Goal: Task Accomplishment & Management: Use online tool/utility

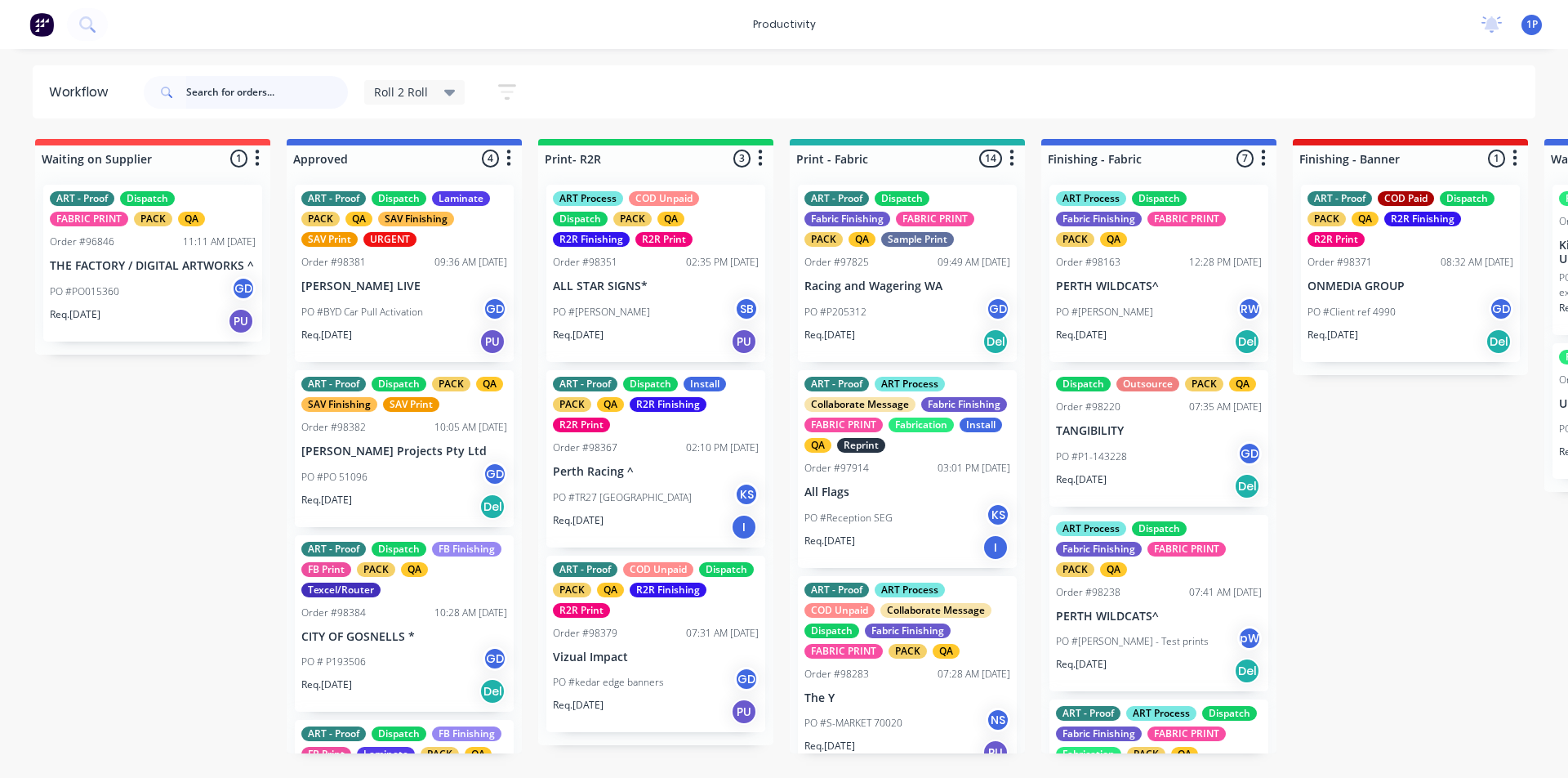
click at [220, 91] on input "text" at bounding box center [267, 92] width 162 height 33
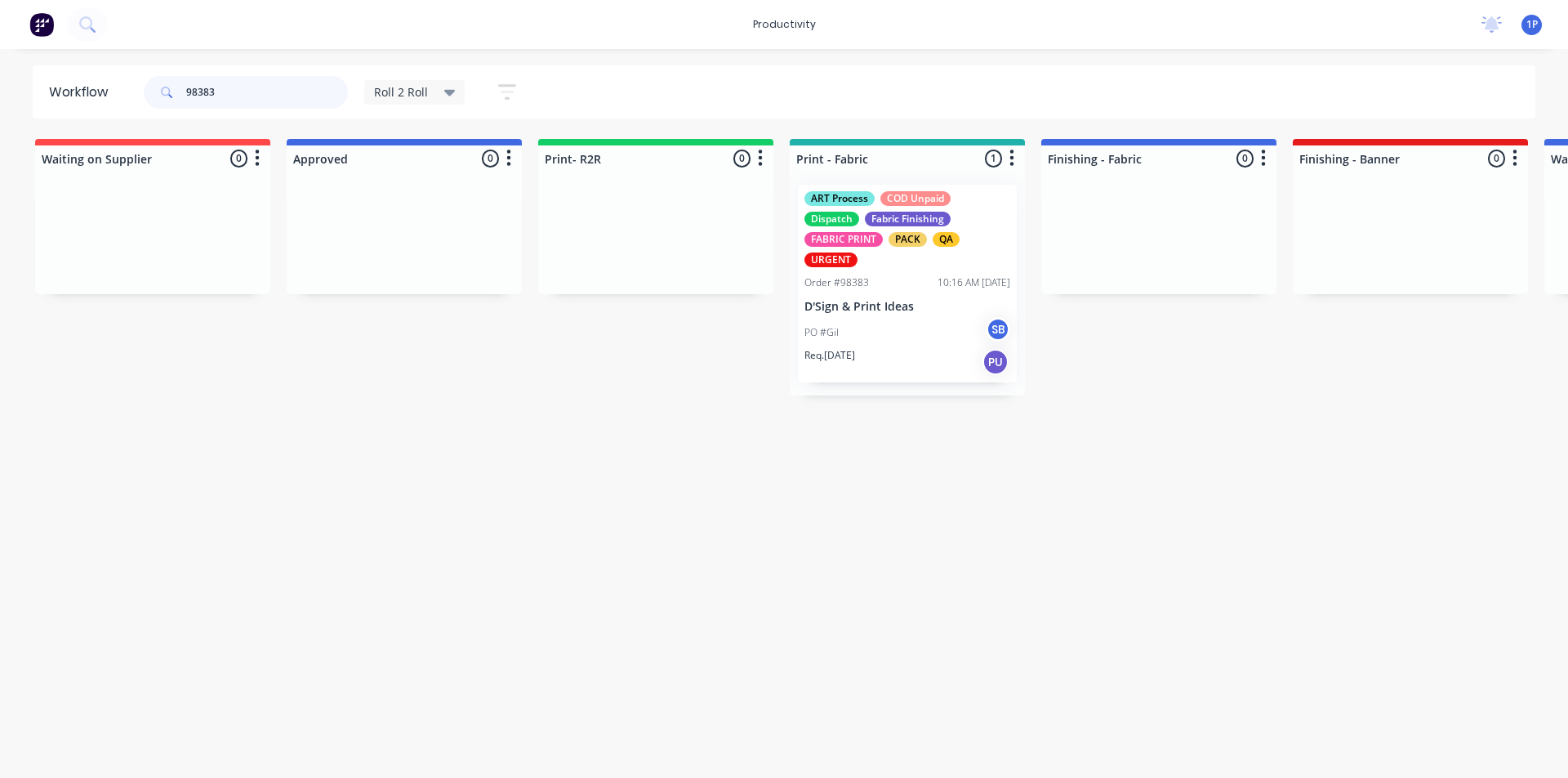
drag, startPoint x: 933, startPoint y: 319, endPoint x: 928, endPoint y: 329, distance: 11.2
click at [928, 329] on div "ART Process COD Unpaid Dispatch Fabric Finishing FABRIC PRINT PACK QA URGENT Or…" at bounding box center [908, 284] width 235 height 224
type input "98383"
click at [911, 307] on p "D'Sign & Print Ideas" at bounding box center [907, 306] width 206 height 14
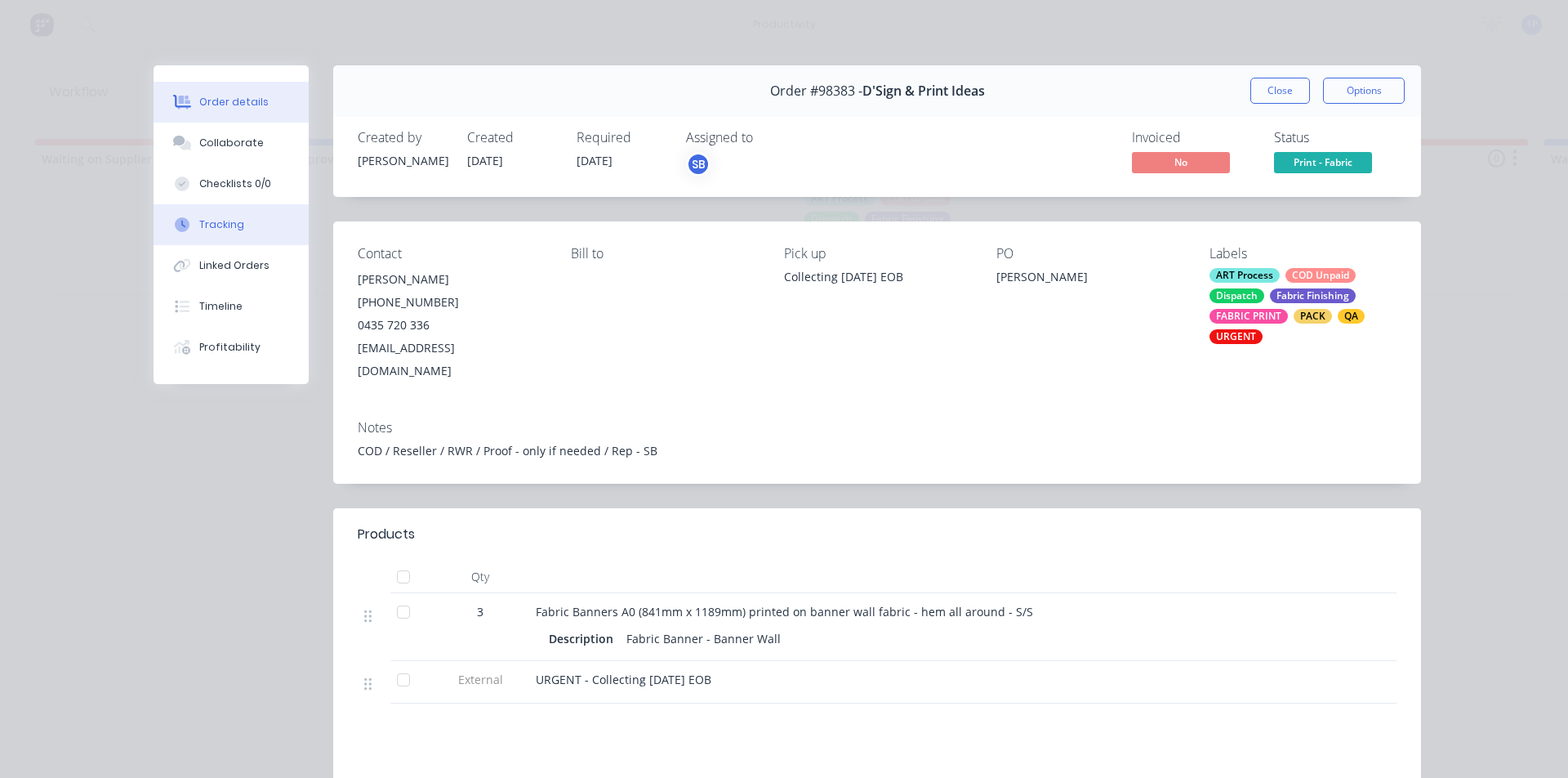
click at [228, 234] on button "Tracking" at bounding box center [230, 224] width 155 height 40
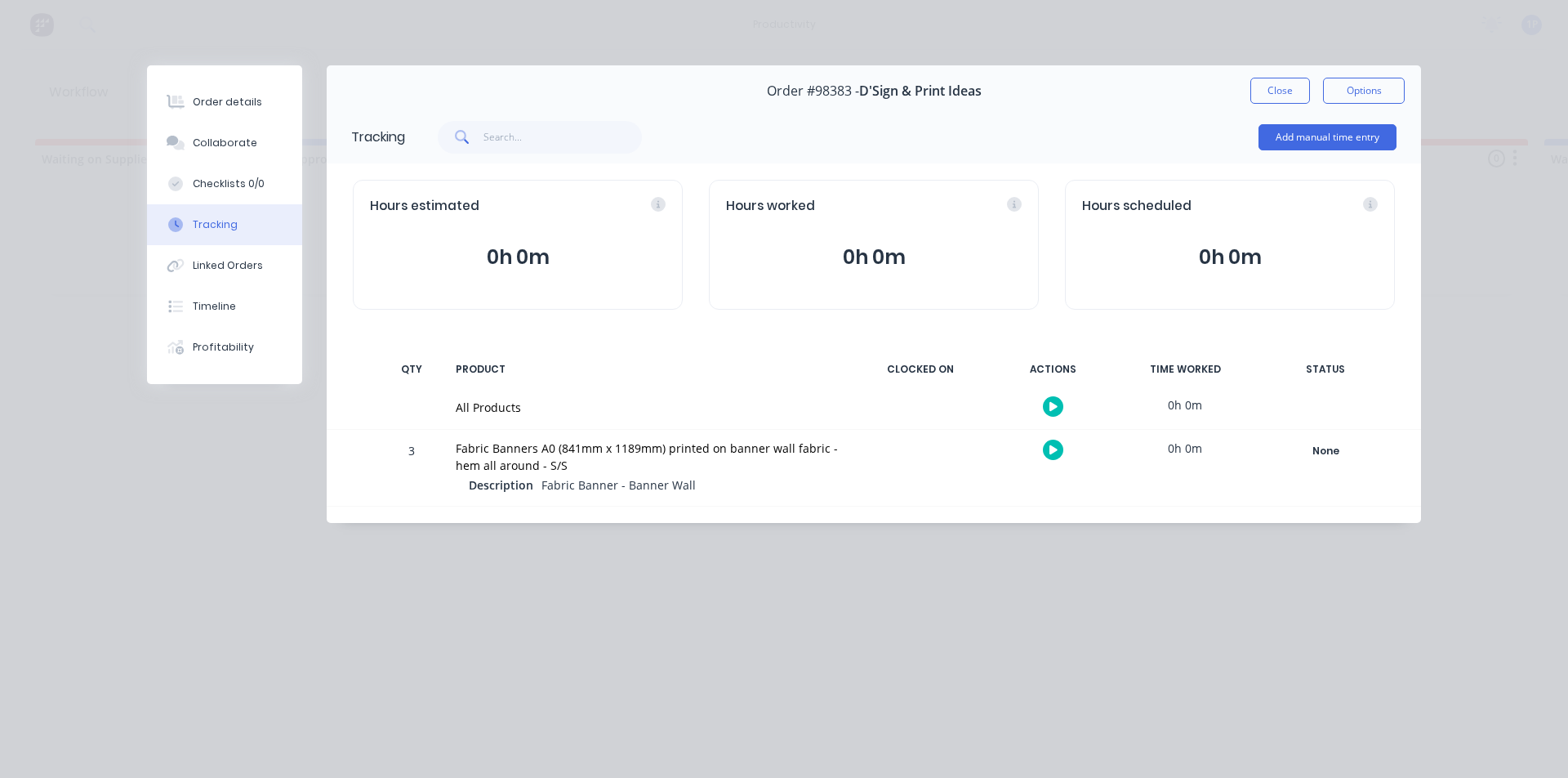
click at [1047, 453] on button "button" at bounding box center [1053, 450] width 21 height 21
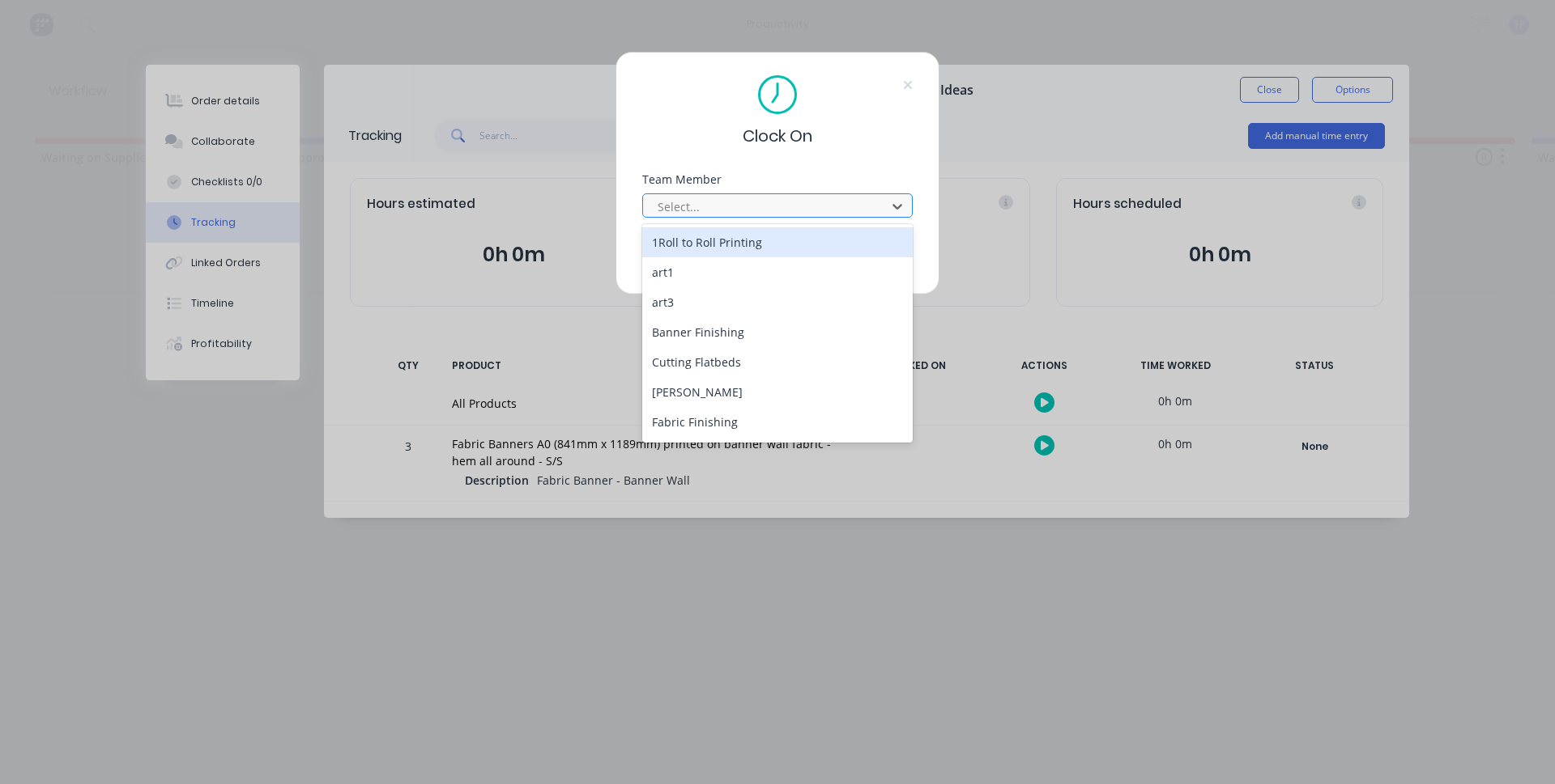
click at [694, 212] on div at bounding box center [767, 207] width 222 height 20
click at [696, 245] on div "1Roll to Roll Printing" at bounding box center [777, 242] width 270 height 30
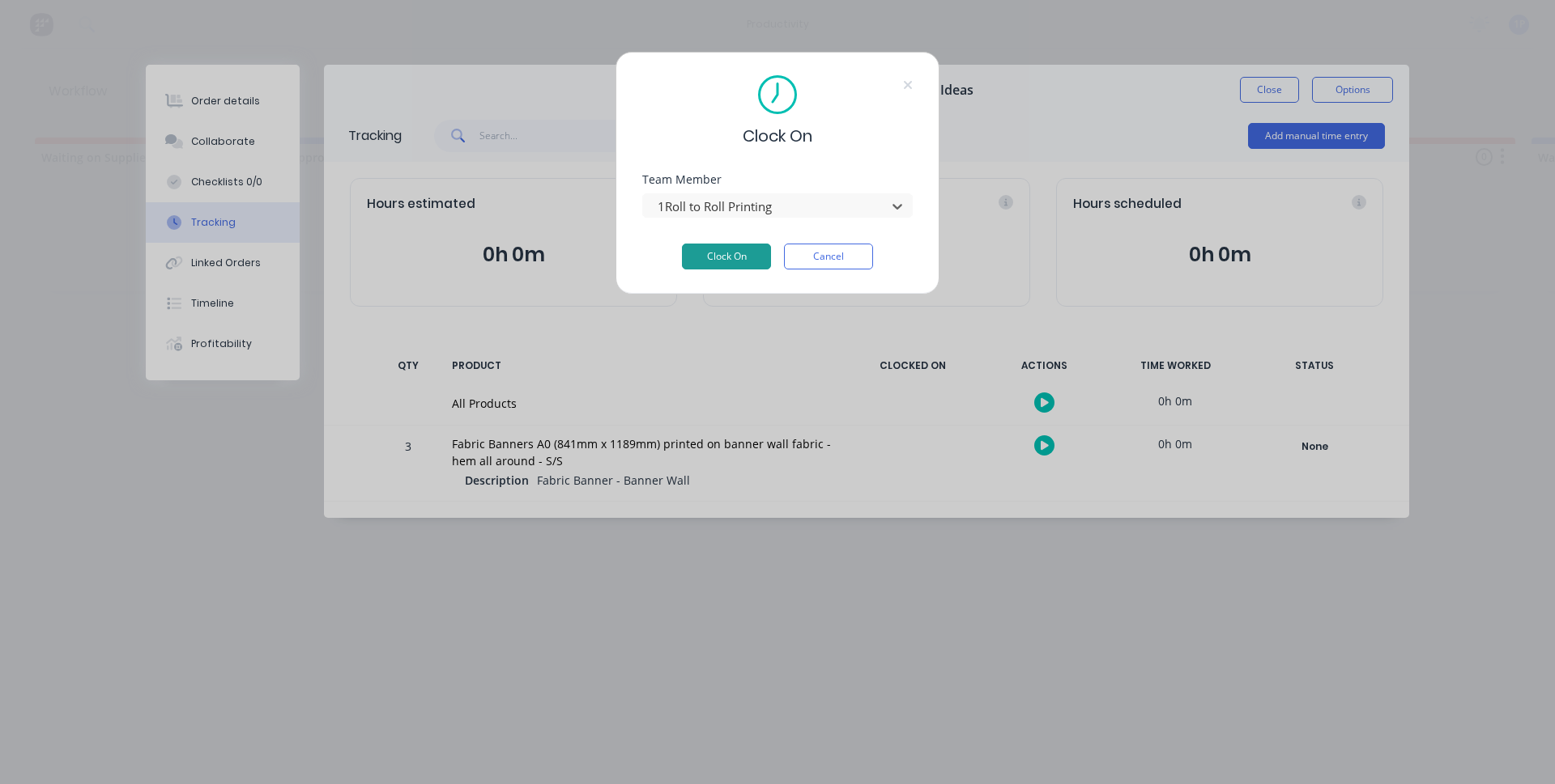
click at [703, 252] on button "Clock On" at bounding box center [727, 257] width 89 height 26
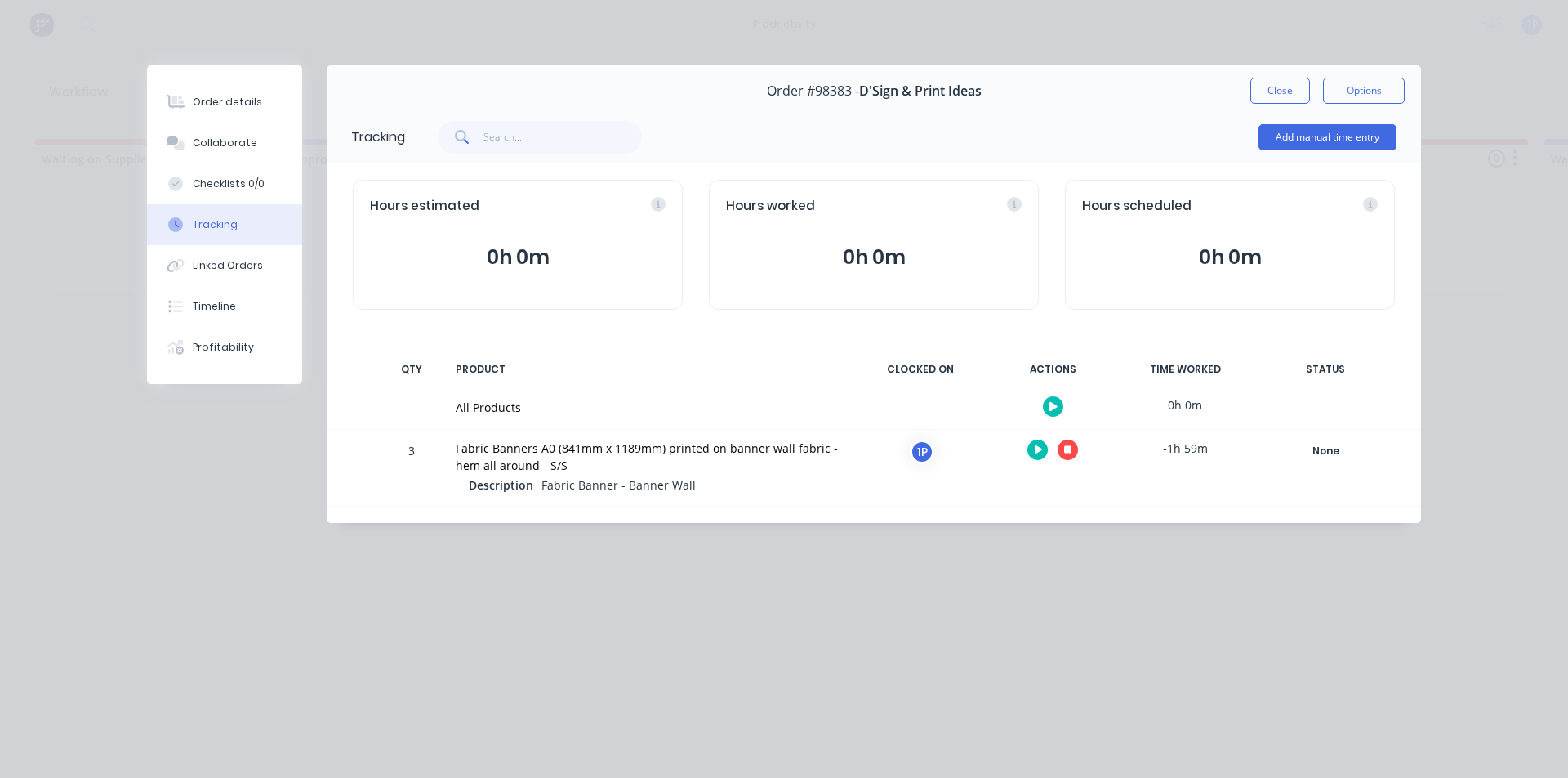
click at [1072, 451] on button "button" at bounding box center [1068, 450] width 21 height 21
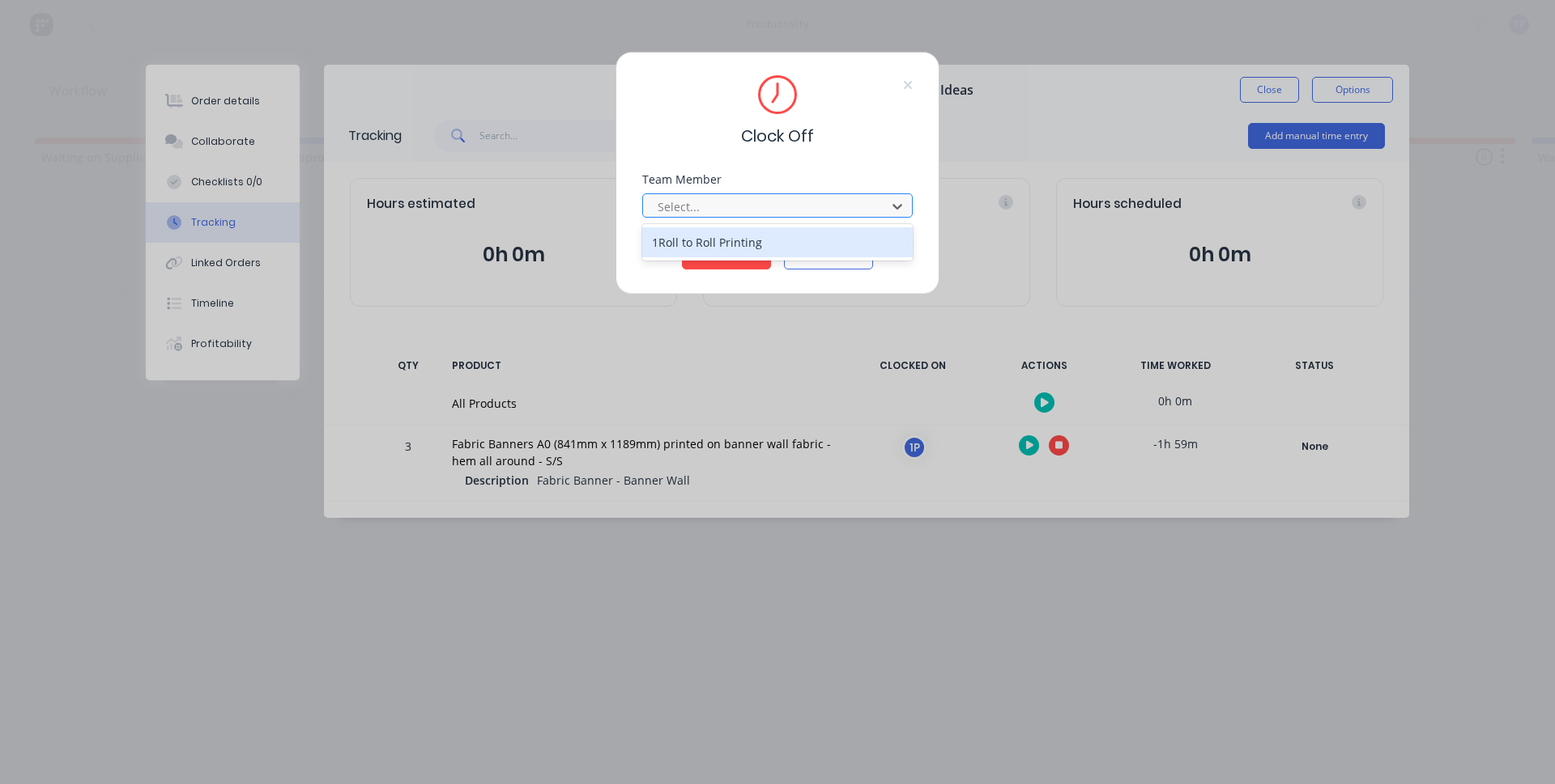
click at [766, 210] on div at bounding box center [767, 207] width 222 height 20
click at [732, 245] on div "1Roll to Roll Printing" at bounding box center [777, 242] width 270 height 30
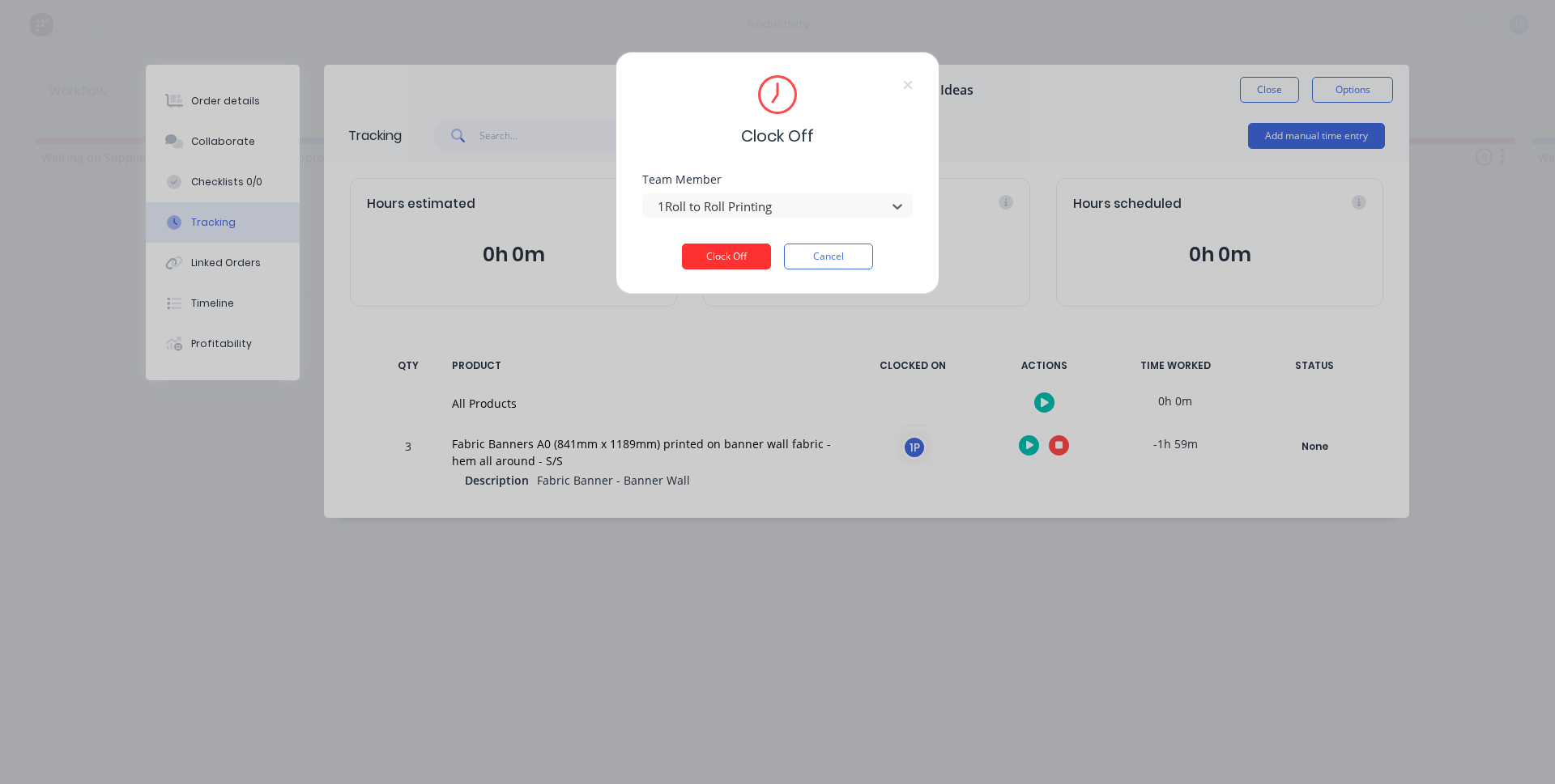
click at [730, 250] on button "Clock Off" at bounding box center [727, 257] width 89 height 26
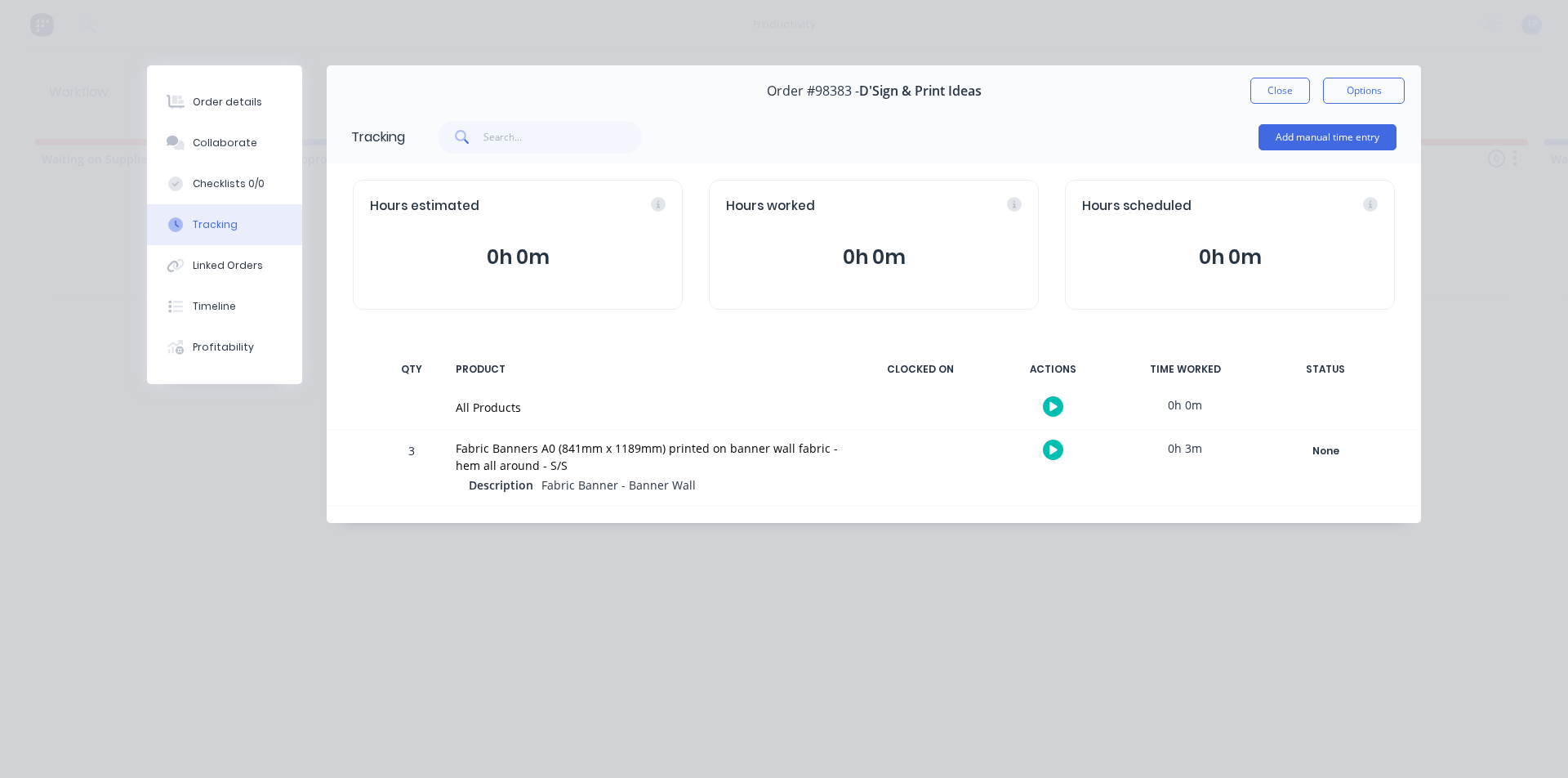
click at [1283, 77] on div "Order #98383 - D'Sign & Print Ideas Close Options" at bounding box center [874, 91] width 1094 height 52
click at [1281, 85] on button "Close" at bounding box center [1280, 91] width 59 height 26
